Goal: Transaction & Acquisition: Subscribe to service/newsletter

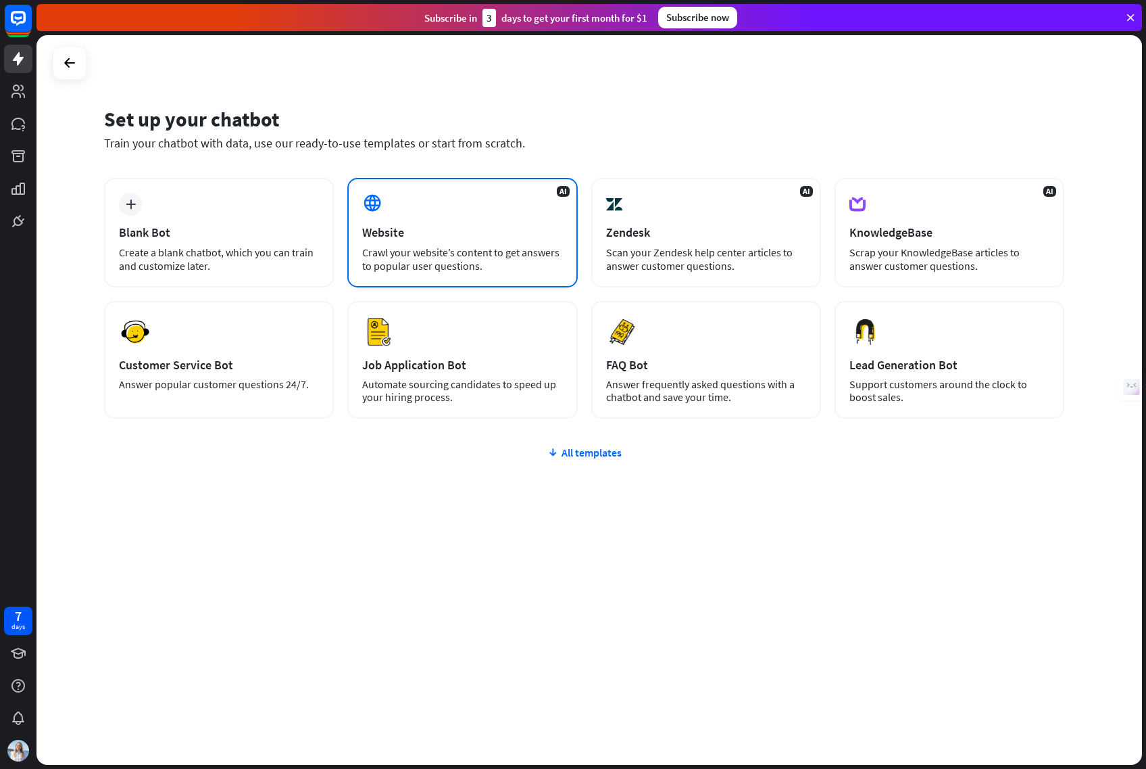
click at [420, 235] on div "Website" at bounding box center [462, 232] width 200 height 16
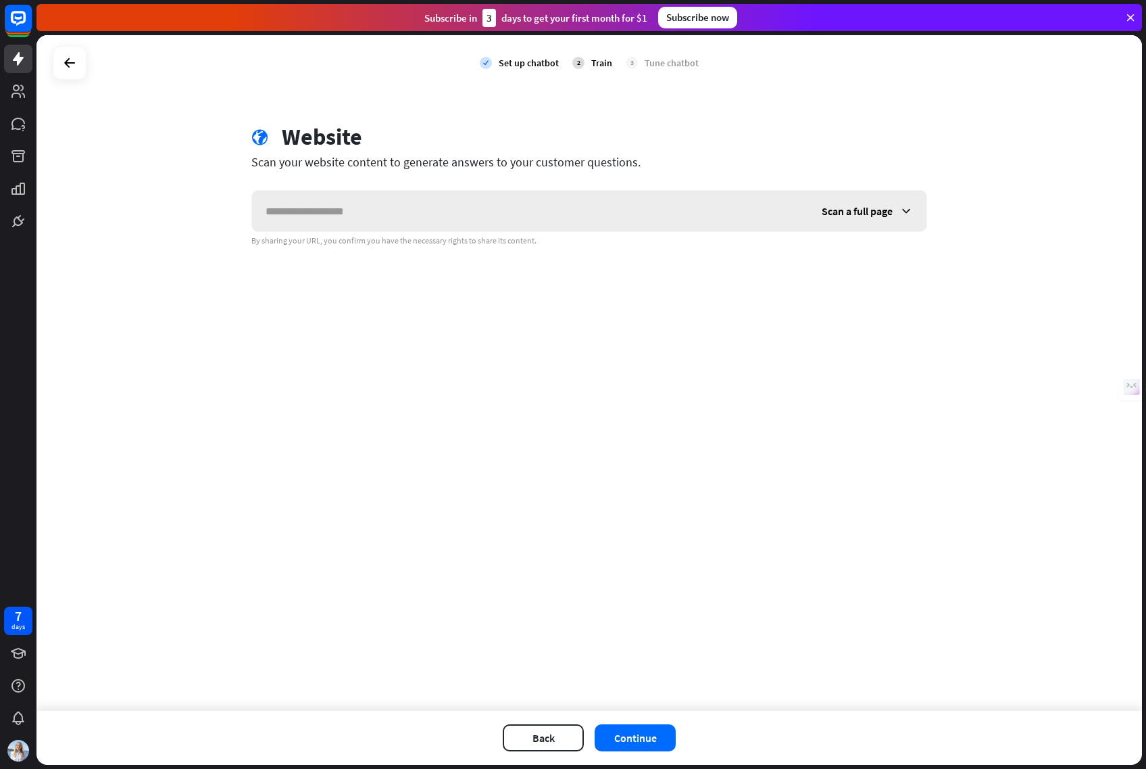
click at [399, 208] on input "text" at bounding box center [530, 211] width 556 height 41
click at [848, 208] on span "Scan a full page" at bounding box center [857, 211] width 71 height 14
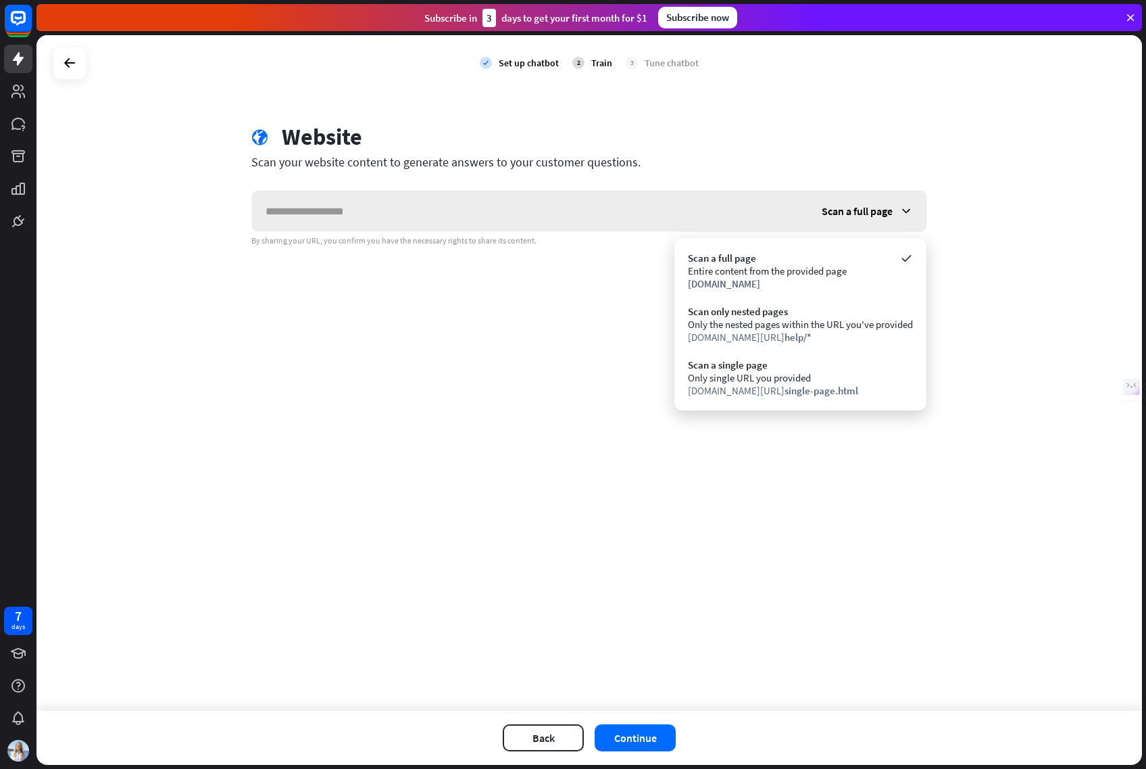
drag, startPoint x: 591, startPoint y: 288, endPoint x: 535, endPoint y: 228, distance: 81.8
click at [591, 288] on div "check Set up chatbot 2 Train 3 Tune chatbot globe Website Scan your website con…" at bounding box center [590, 372] width 1106 height 675
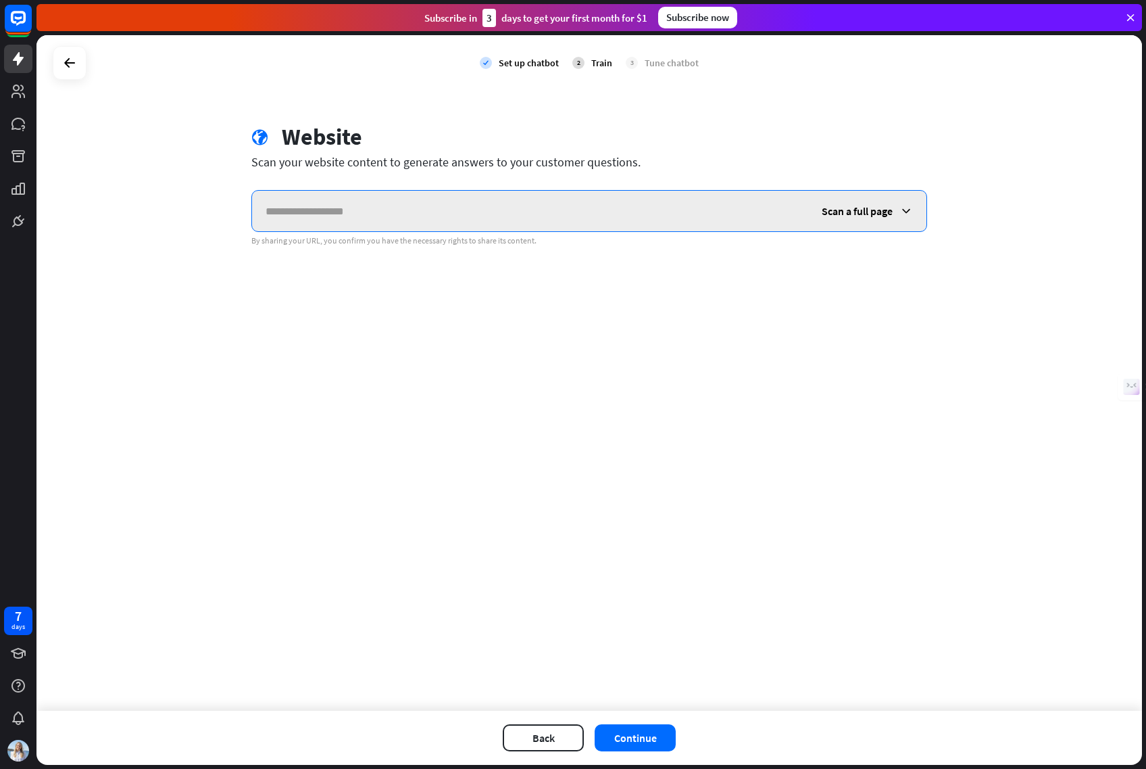
click at [501, 211] on input "text" at bounding box center [530, 211] width 556 height 41
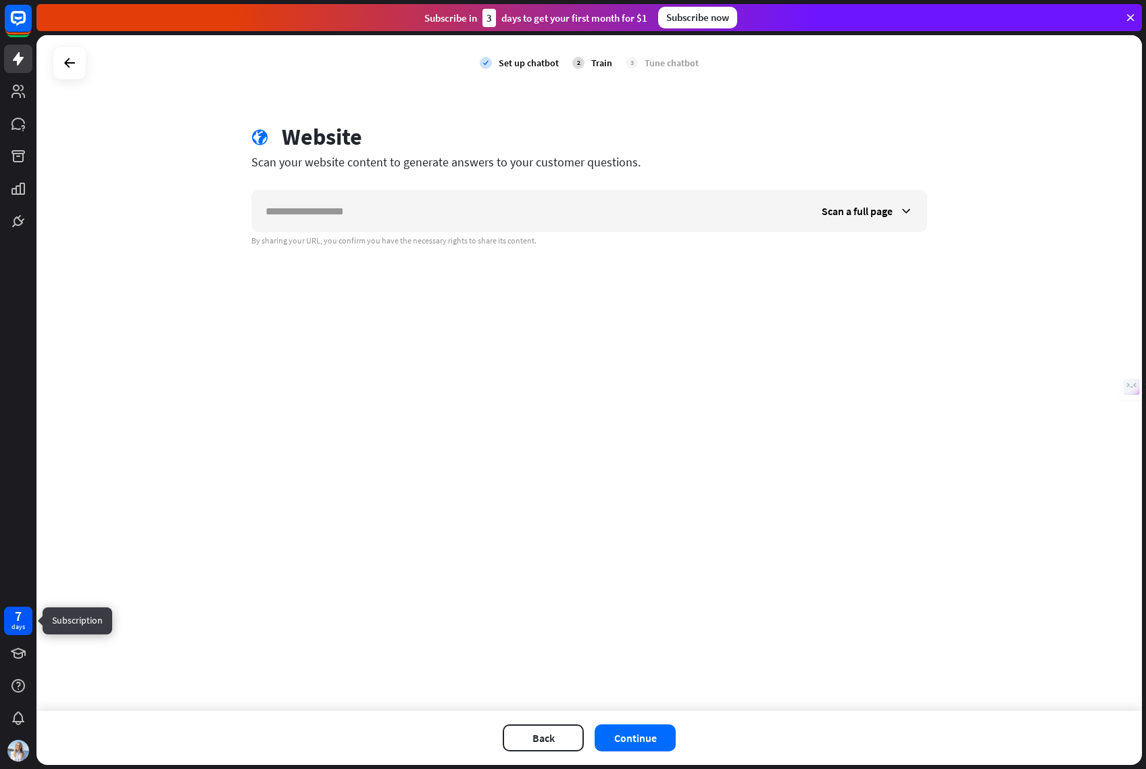
click at [18, 617] on div "7" at bounding box center [18, 616] width 7 height 12
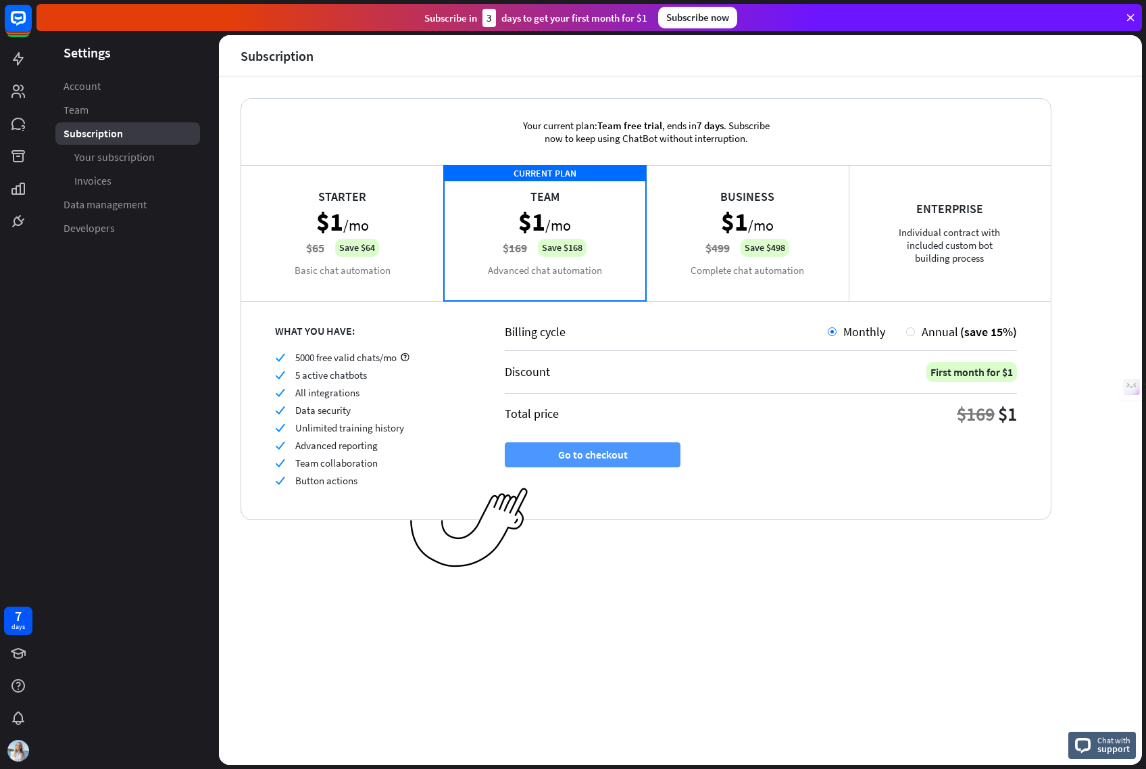
click at [591, 456] on button "Go to checkout" at bounding box center [593, 454] width 176 height 25
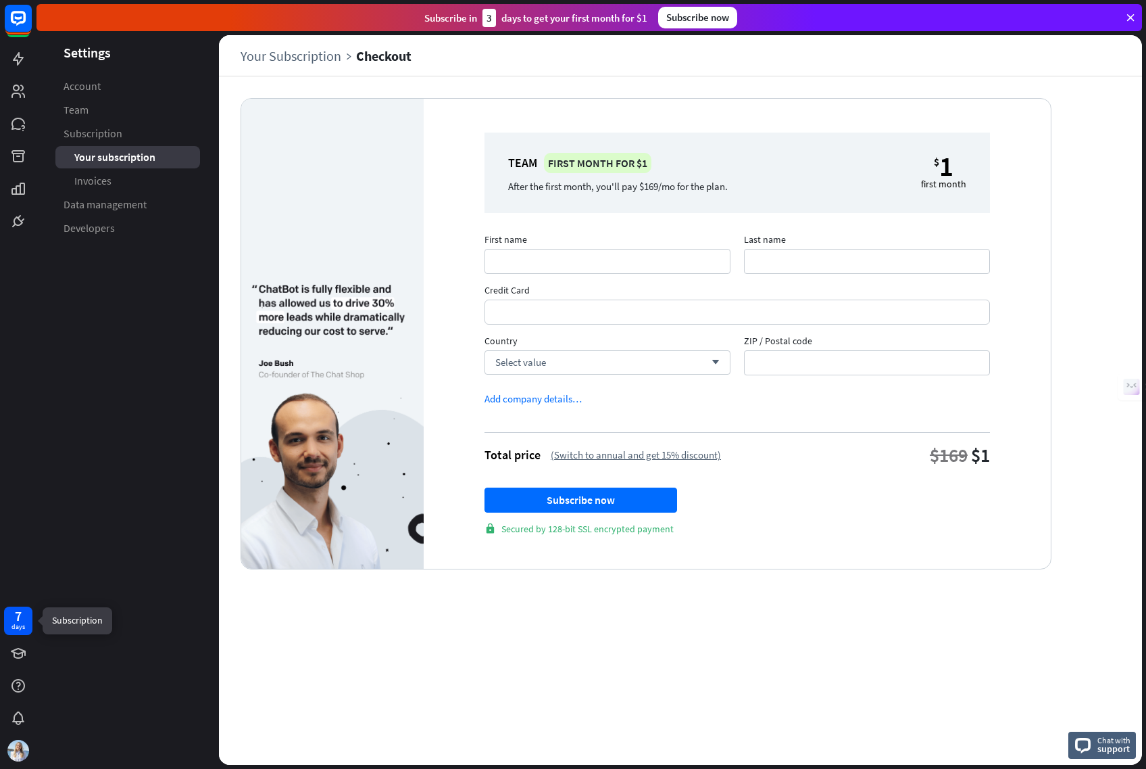
click at [29, 618] on div "7 days" at bounding box center [18, 620] width 28 height 28
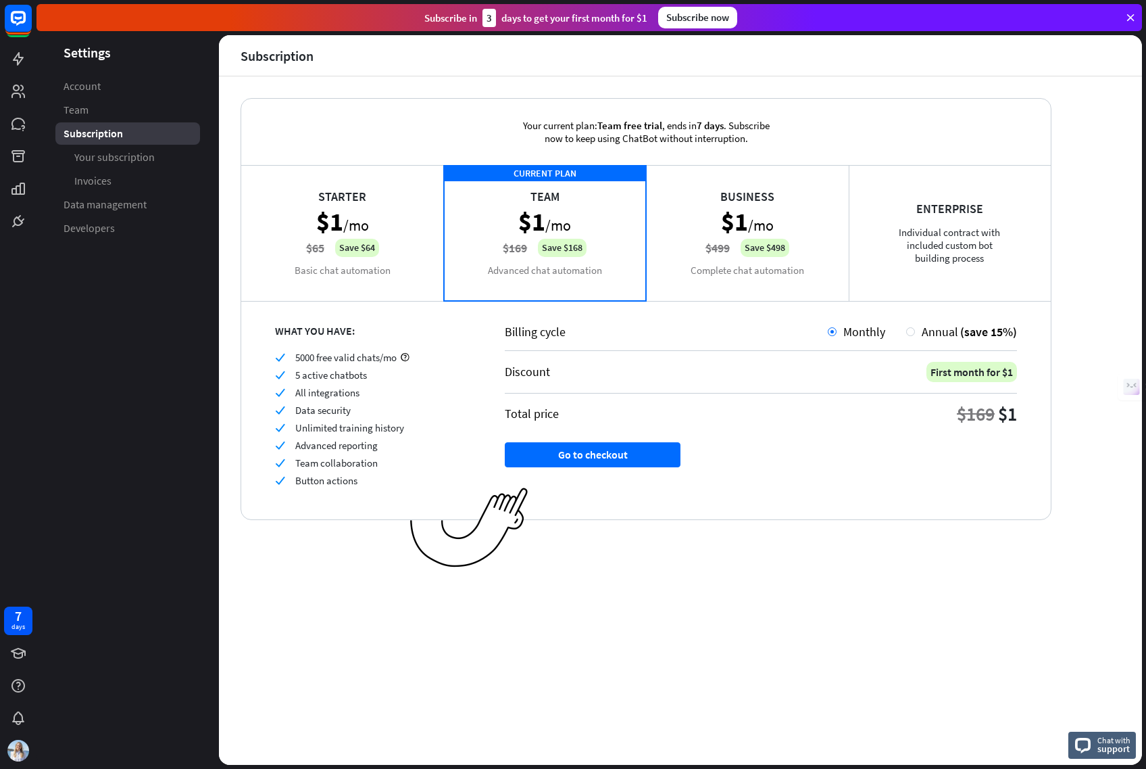
click at [743, 203] on div "Business $1 /mo $499 Save $498 Complete chat automation" at bounding box center [747, 232] width 203 height 135
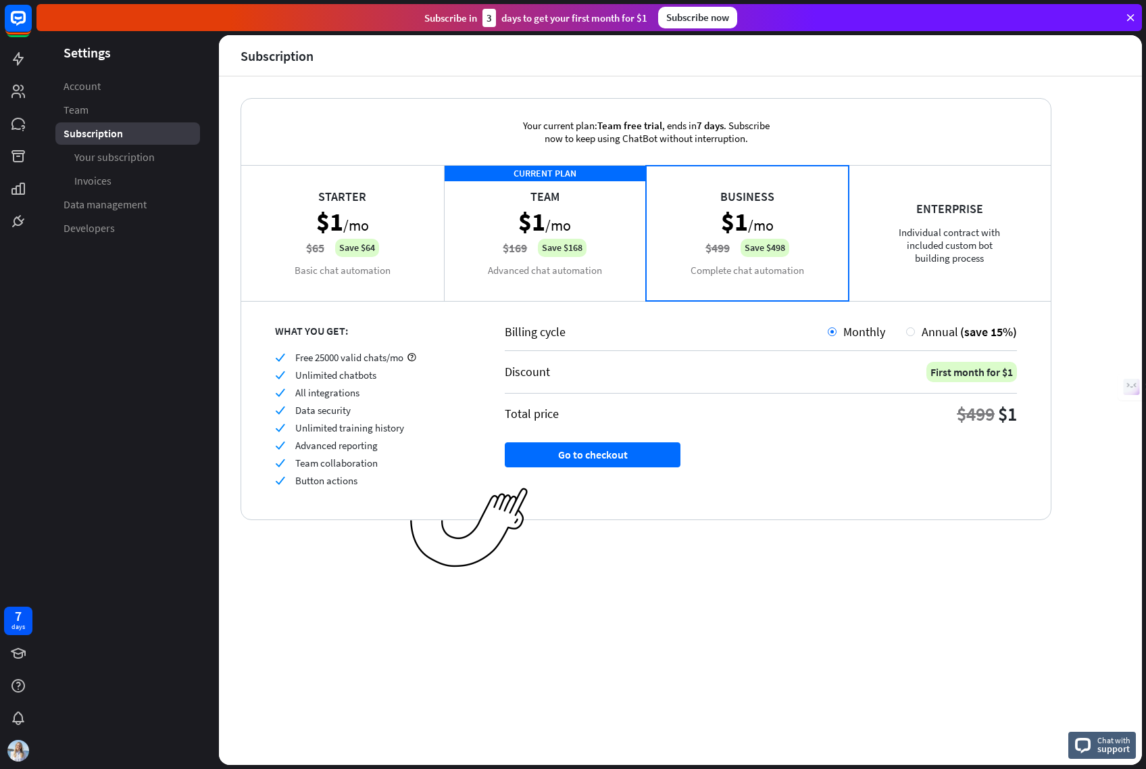
click at [341, 378] on span "Unlimited chatbots" at bounding box center [335, 374] width 81 height 13
click at [319, 475] on span "Button actions" at bounding box center [326, 480] width 62 height 13
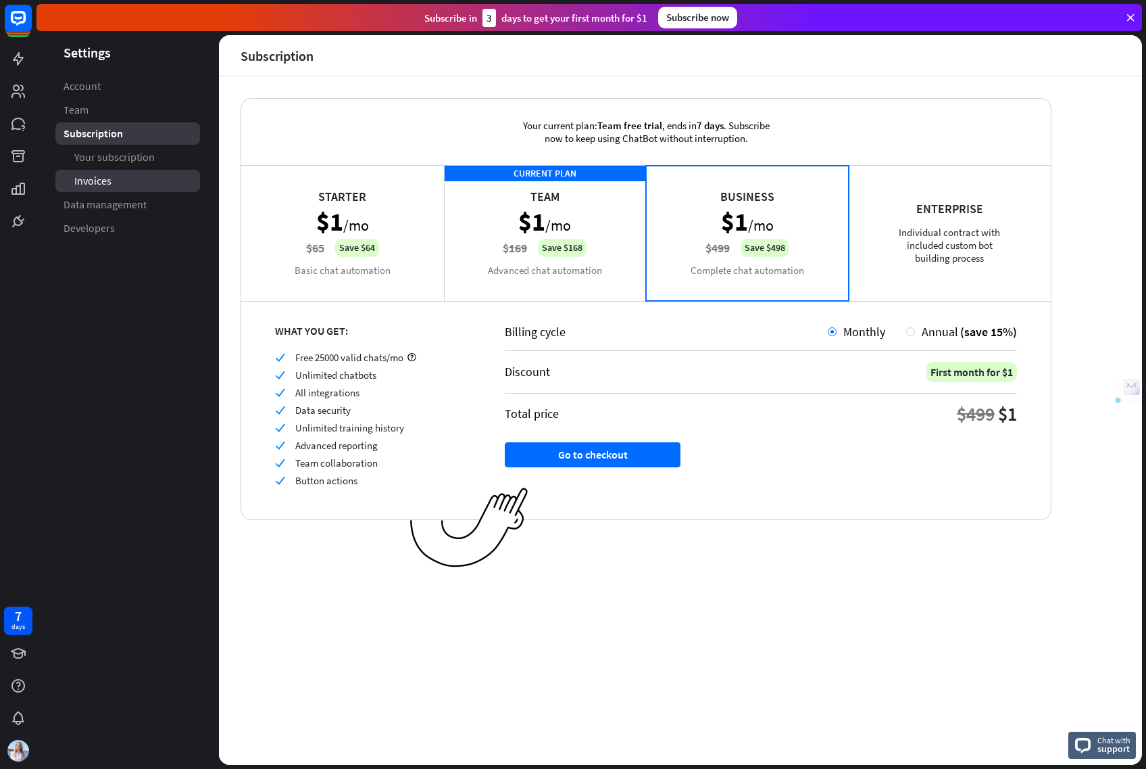
click at [98, 172] on link "Invoices" at bounding box center [127, 181] width 145 height 22
